Goal: Task Accomplishment & Management: Use online tool/utility

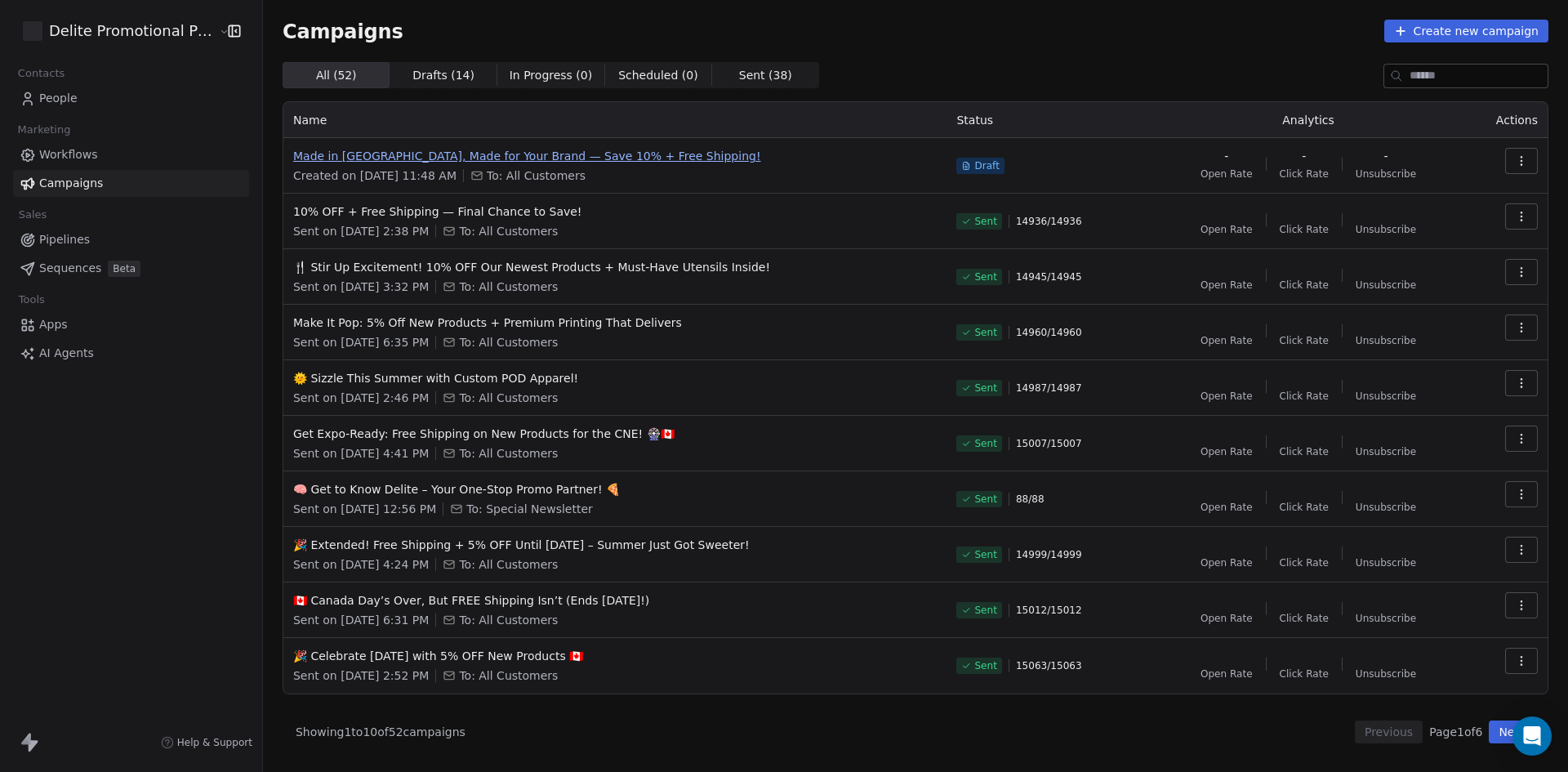
click at [621, 152] on span "Made in [GEOGRAPHIC_DATA], Made for Your Brand — Save 10% + Free Shipping!" at bounding box center [615, 156] width 644 height 17
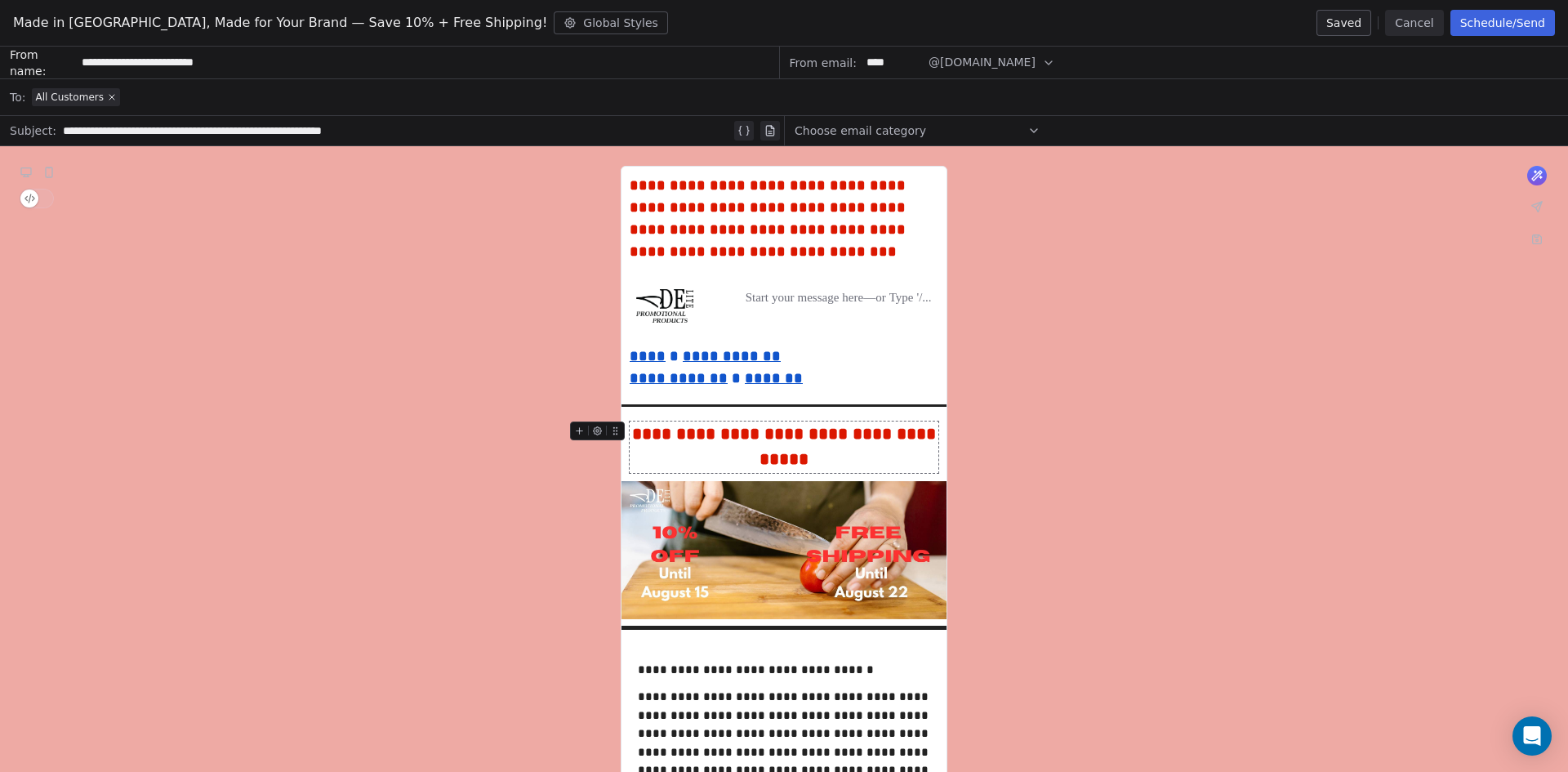
click at [1508, 25] on button "Schedule/Send" at bounding box center [1503, 23] width 105 height 26
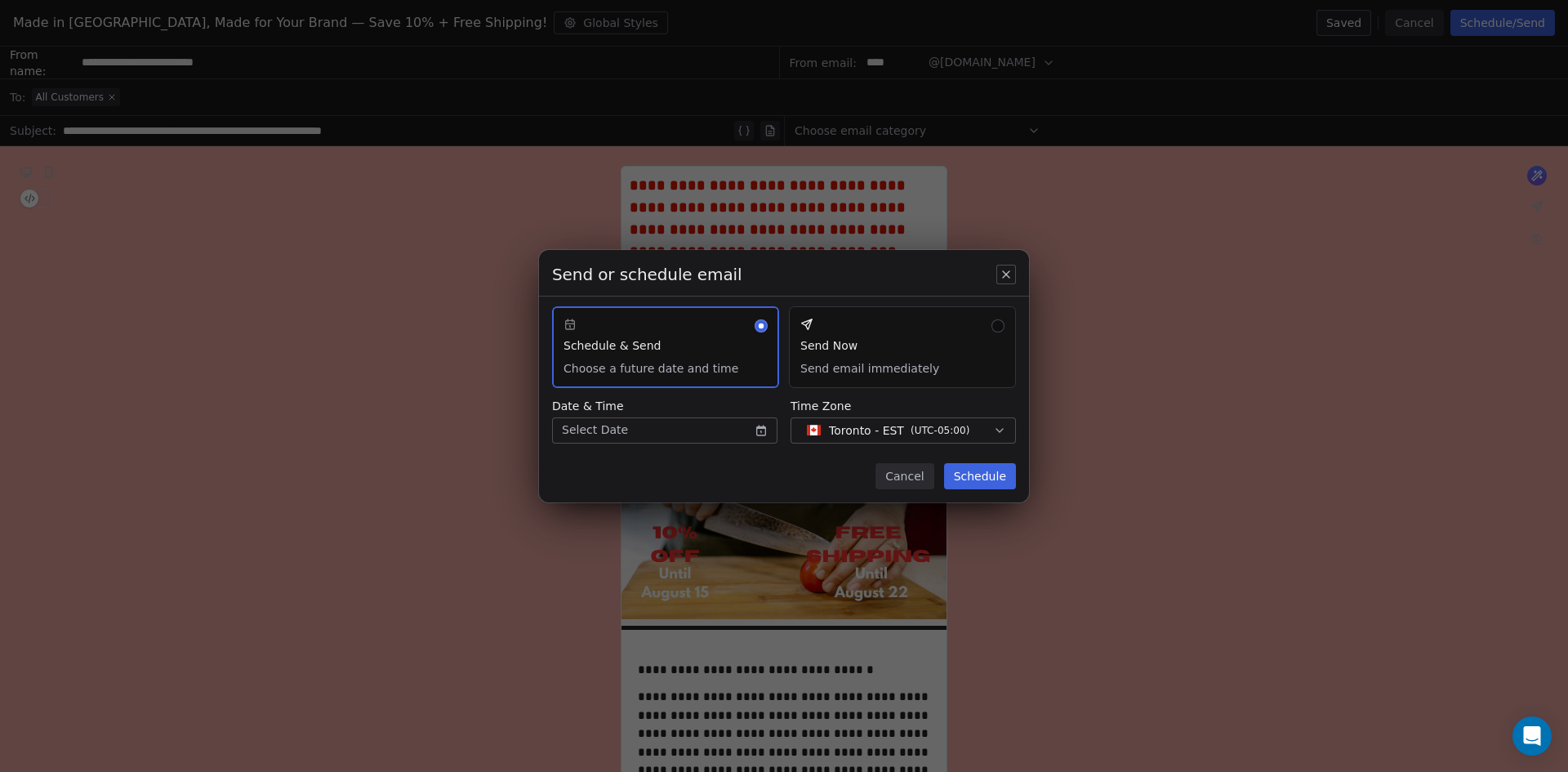
click at [998, 325] on button "Send Now Send email immediately" at bounding box center [902, 347] width 227 height 82
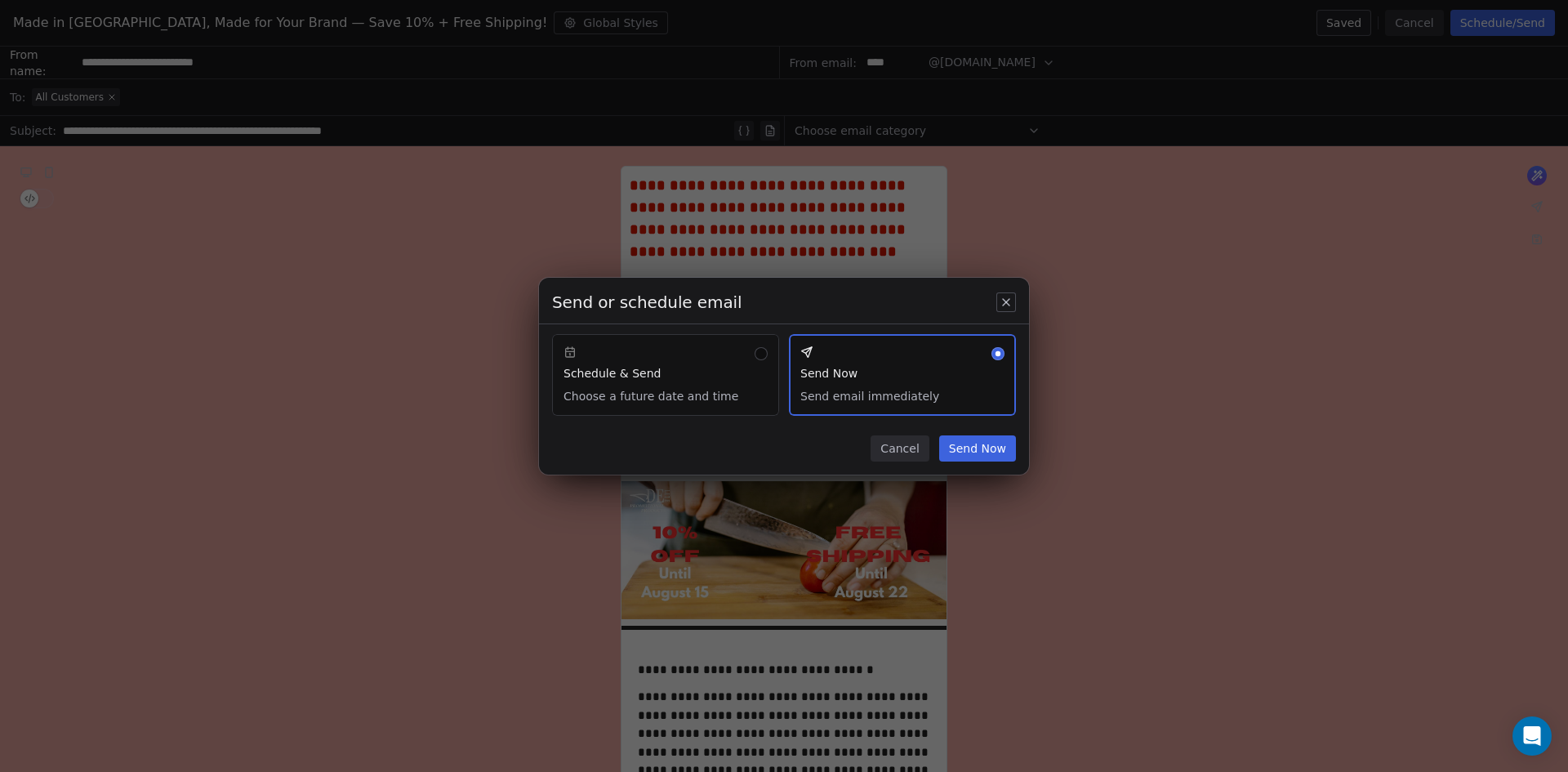
click at [976, 447] on button "Send Now" at bounding box center [978, 448] width 77 height 26
